Goal: Task Accomplishment & Management: Complete application form

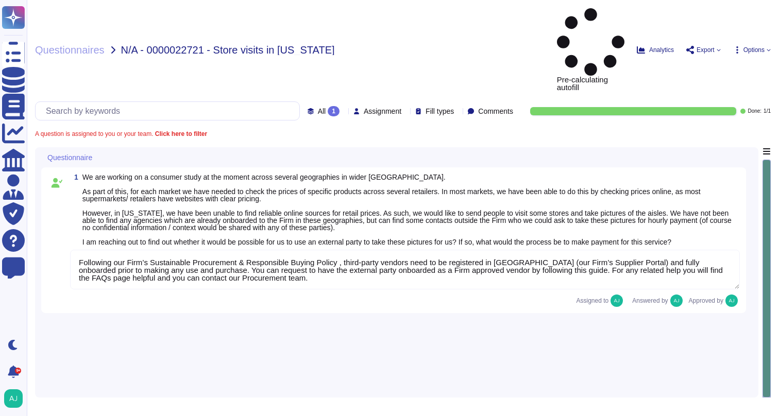
type textarea "Following our Firm’s Sustainable Procurement & Responsible Buying Policy , thir…"
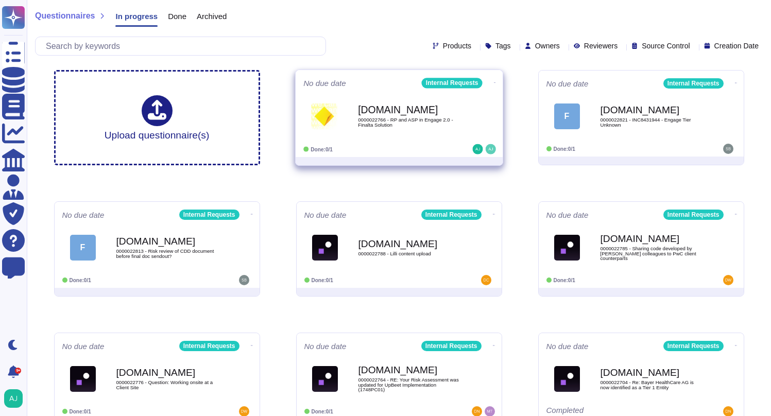
click at [400, 147] on div "Done: 0/1" at bounding box center [367, 149] width 128 height 10
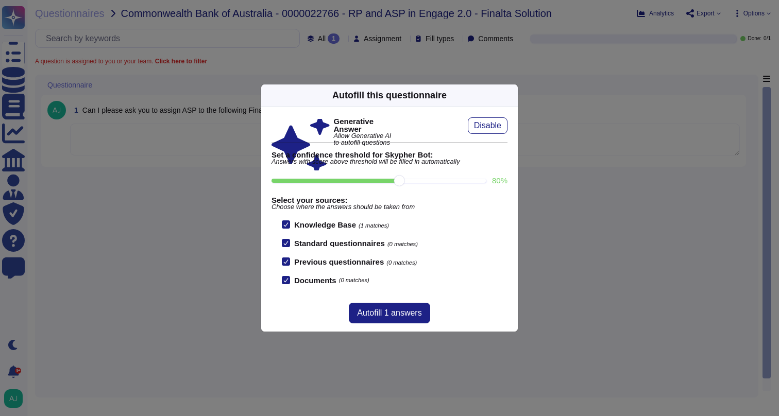
click at [511, 95] on icon at bounding box center [511, 95] width 0 height 0
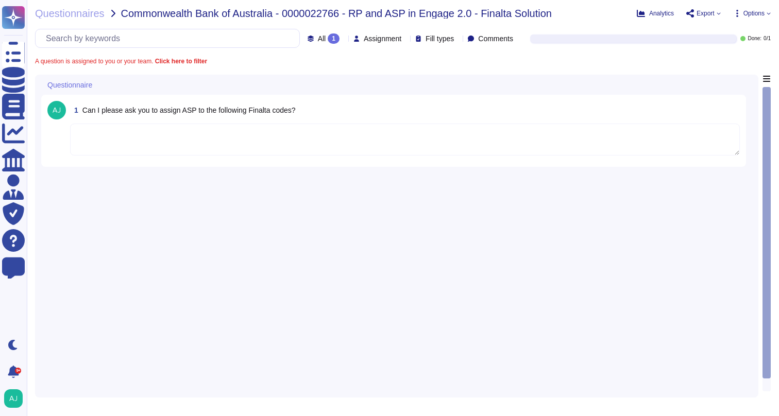
click at [121, 137] on textarea at bounding box center [404, 140] width 669 height 32
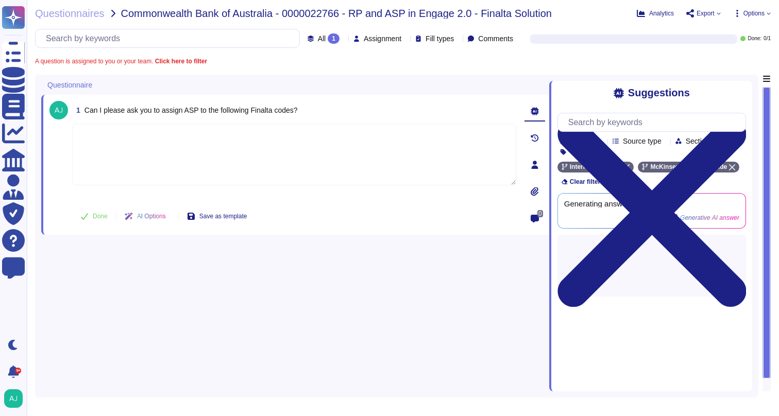
paste textarea "I have enabled the “The RP and ASP of the Engagement are the same” feature for …"
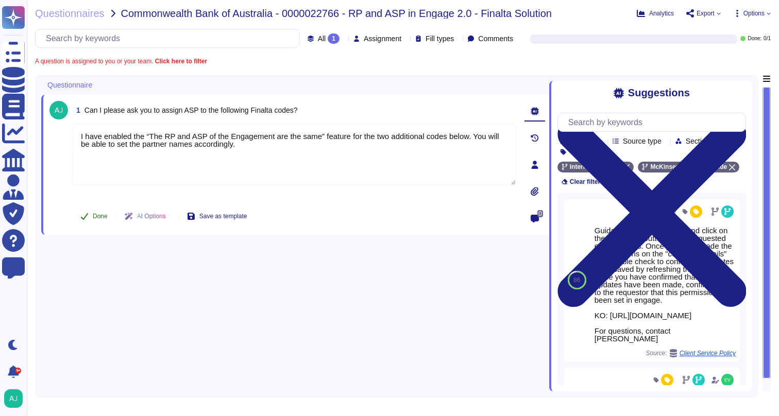
type textarea "I have enabled the “The RP and ASP of the Engagement are the same” feature for …"
click at [100, 216] on span "Done" at bounding box center [100, 216] width 15 height 6
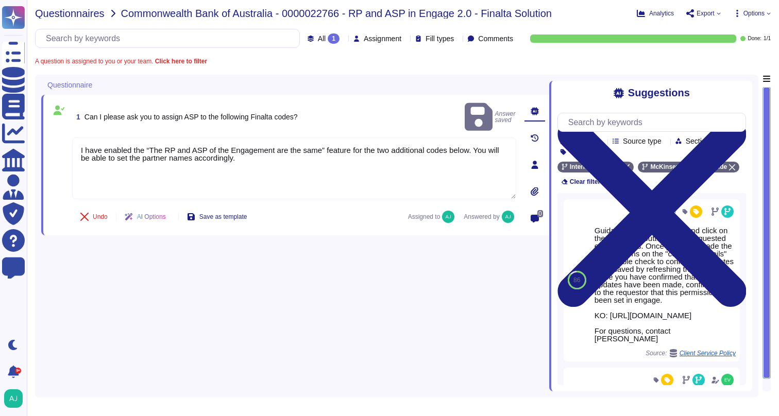
click at [65, 16] on span "Questionnaires" at bounding box center [70, 13] width 70 height 10
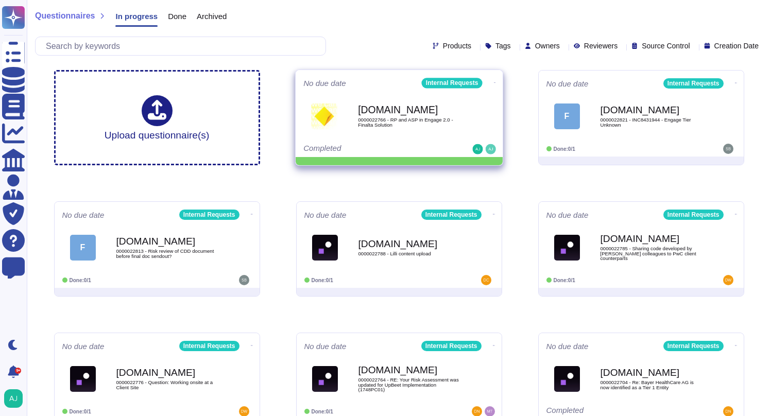
click at [493, 81] on icon at bounding box center [494, 82] width 2 height 3
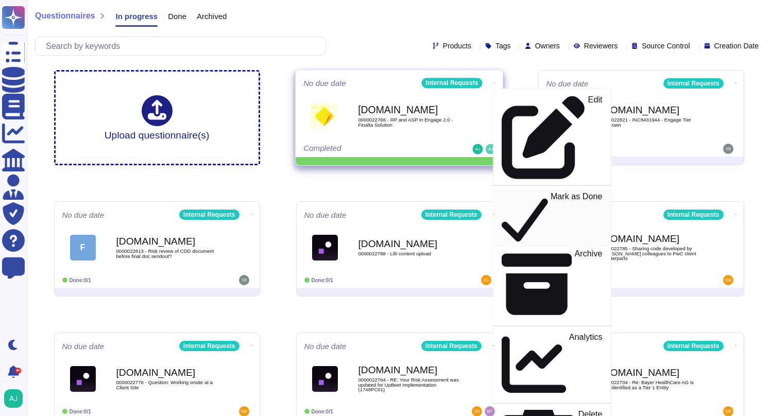
click at [550, 193] on p "Mark as Done" at bounding box center [576, 219] width 52 height 53
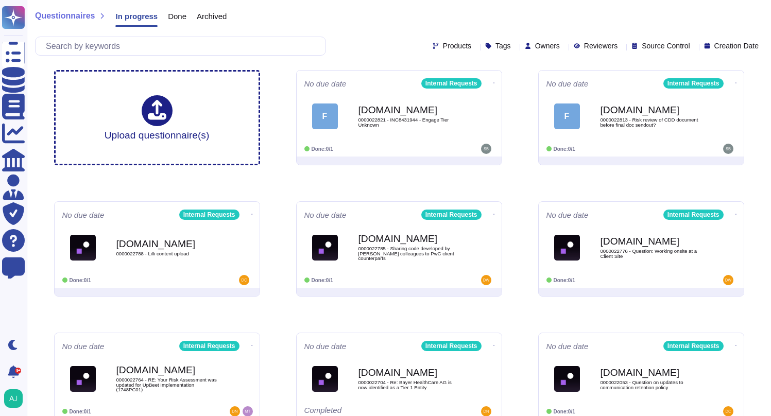
click at [363, 18] on div "Questionnaires In progress Done Archived" at bounding box center [399, 18] width 728 height 21
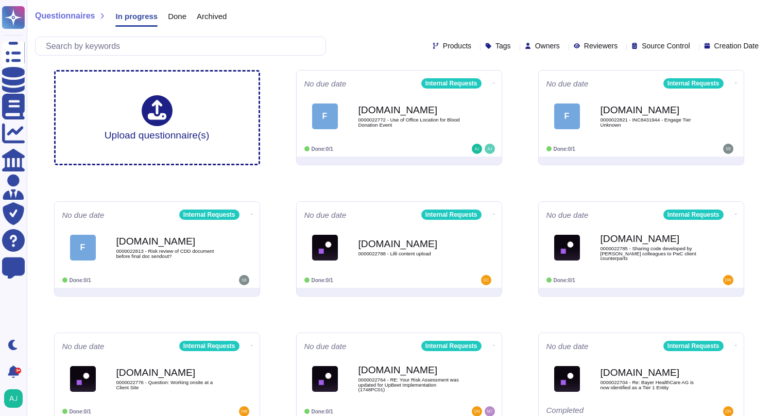
click at [366, 50] on div "Products Tags Owners Reviewers Source Control Creation Date" at bounding box center [399, 46] width 728 height 19
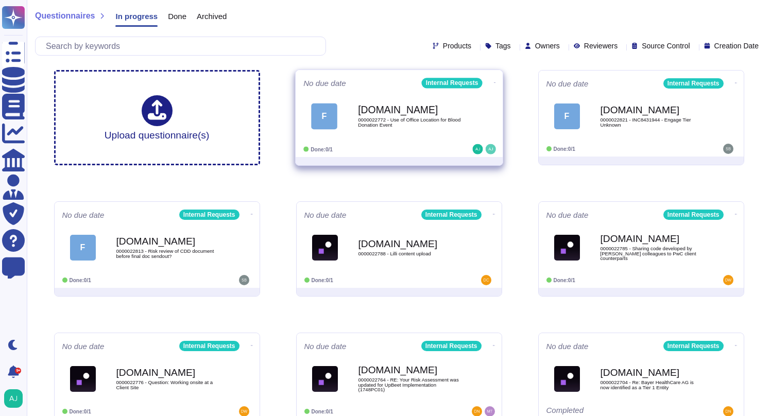
click at [408, 123] on span "0000022772 - Use of Office Location for Blood Donation Event" at bounding box center [410, 122] width 104 height 10
